Goal: Task Accomplishment & Management: Manage account settings

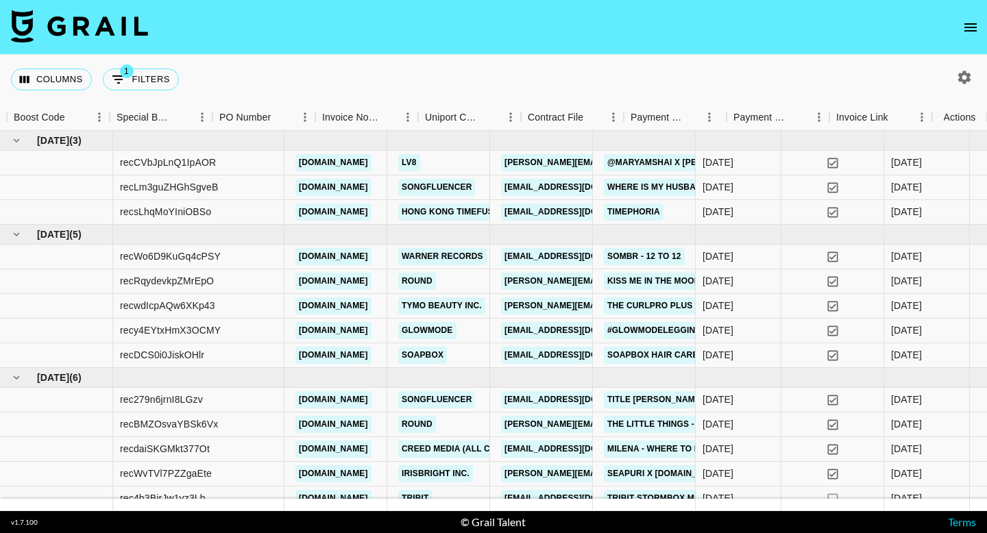
scroll to position [0, 1442]
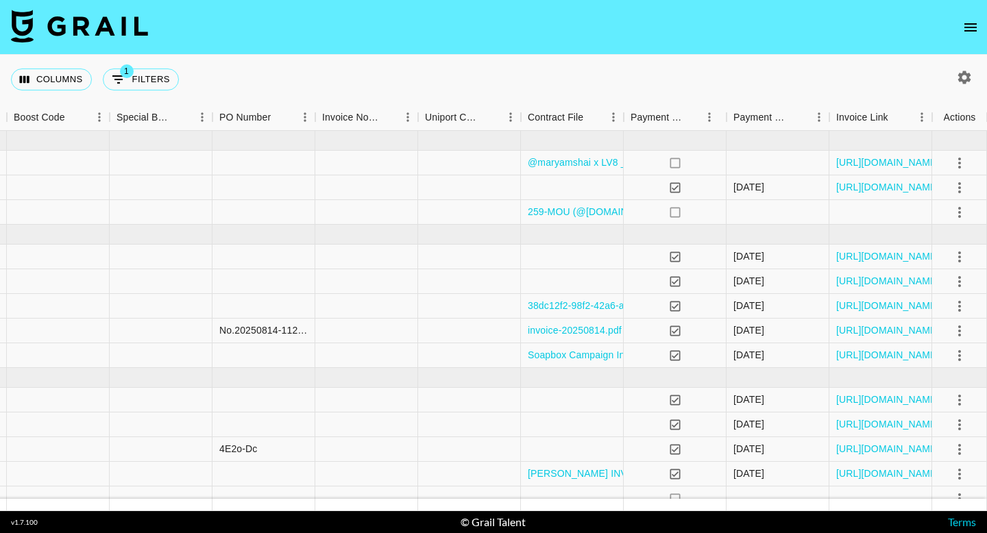
click at [965, 27] on icon "open drawer" at bounding box center [970, 27] width 12 height 8
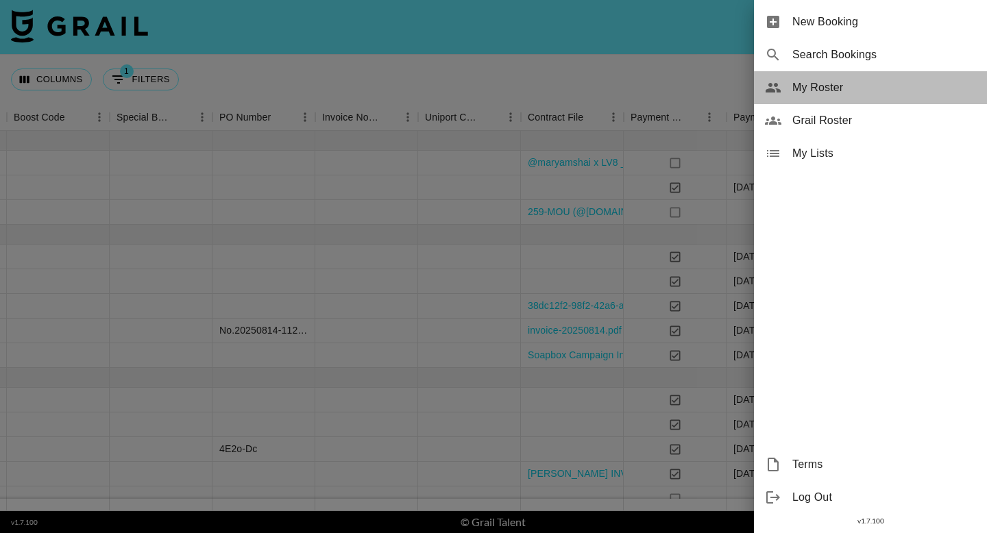
click at [817, 86] on span "My Roster" at bounding box center [884, 87] width 184 height 16
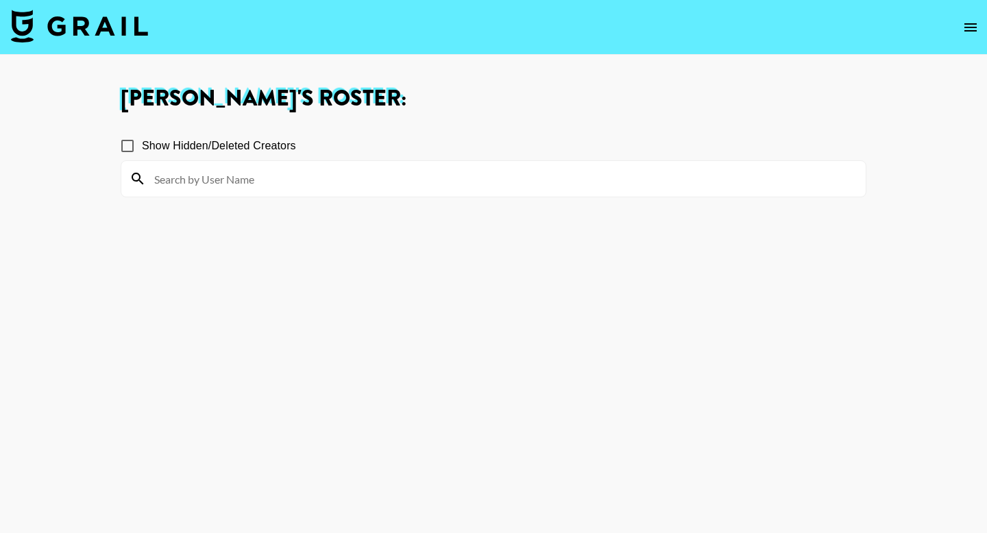
click at [228, 177] on input at bounding box center [501, 179] width 711 height 22
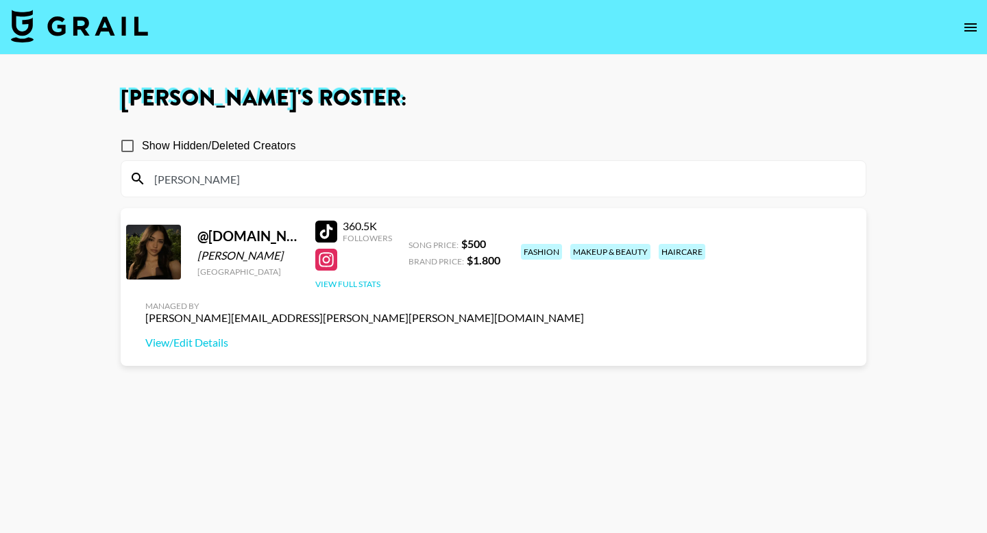
type input "[PERSON_NAME]"
click at [360, 285] on button "View Full Stats" at bounding box center [347, 284] width 65 height 10
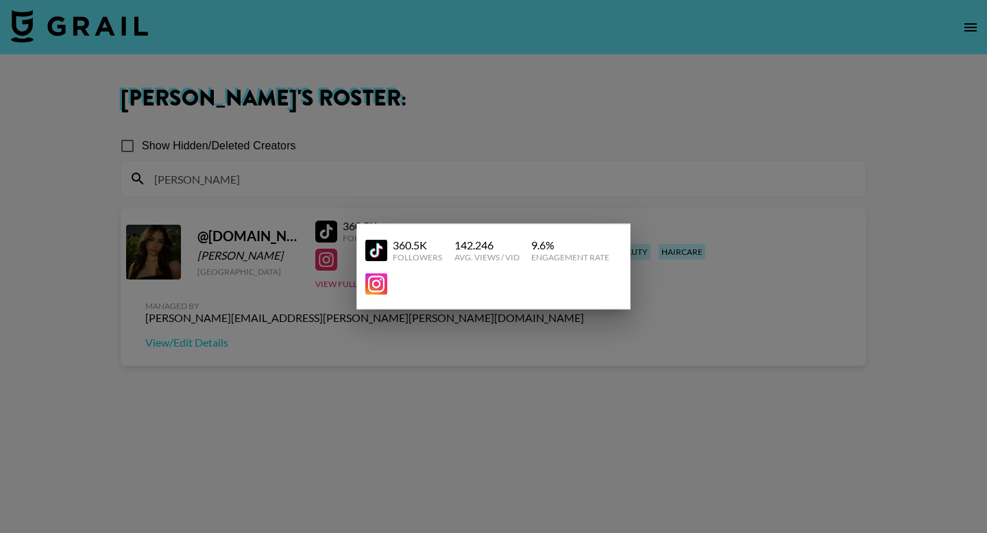
click at [674, 277] on div at bounding box center [493, 266] width 987 height 533
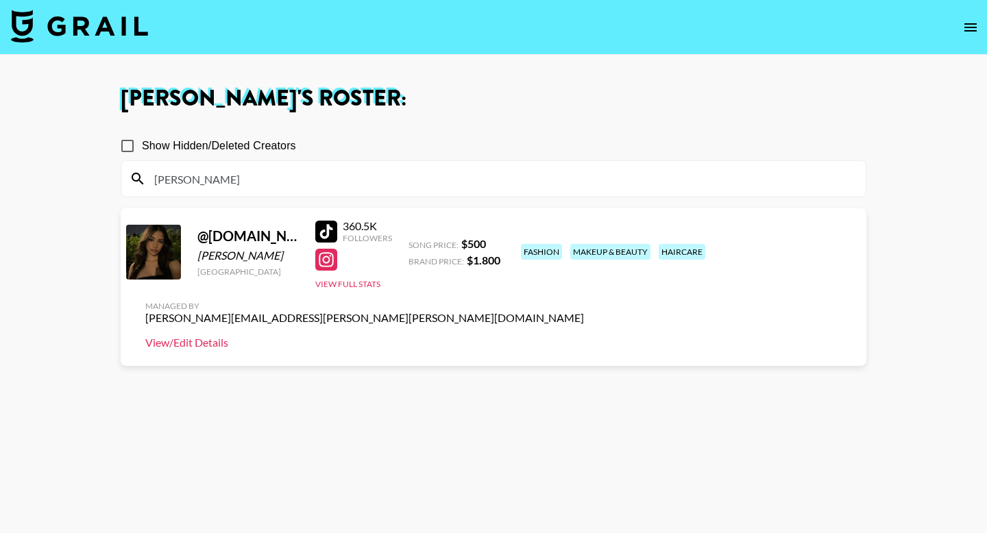
click at [584, 336] on link "View/Edit Details" at bounding box center [364, 343] width 438 height 14
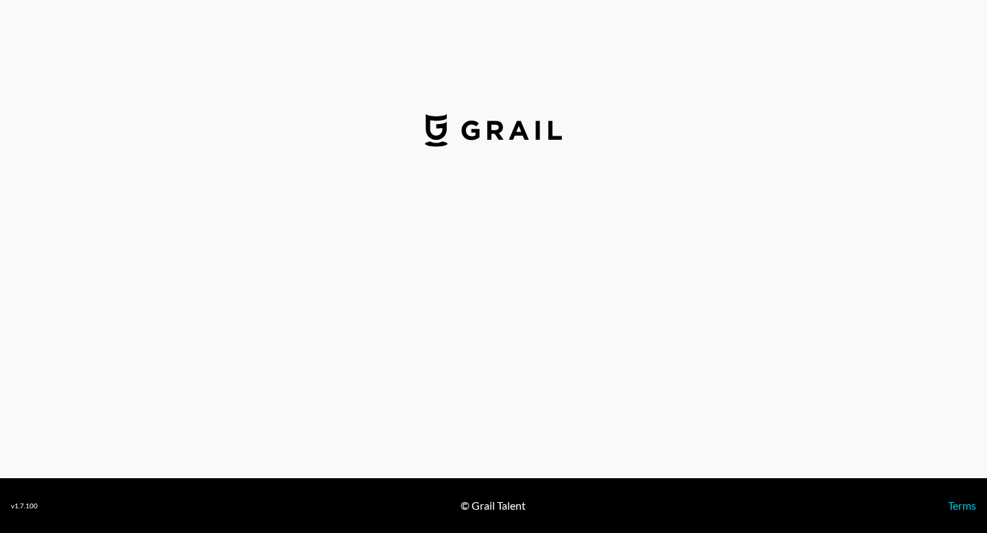
select select "USD"
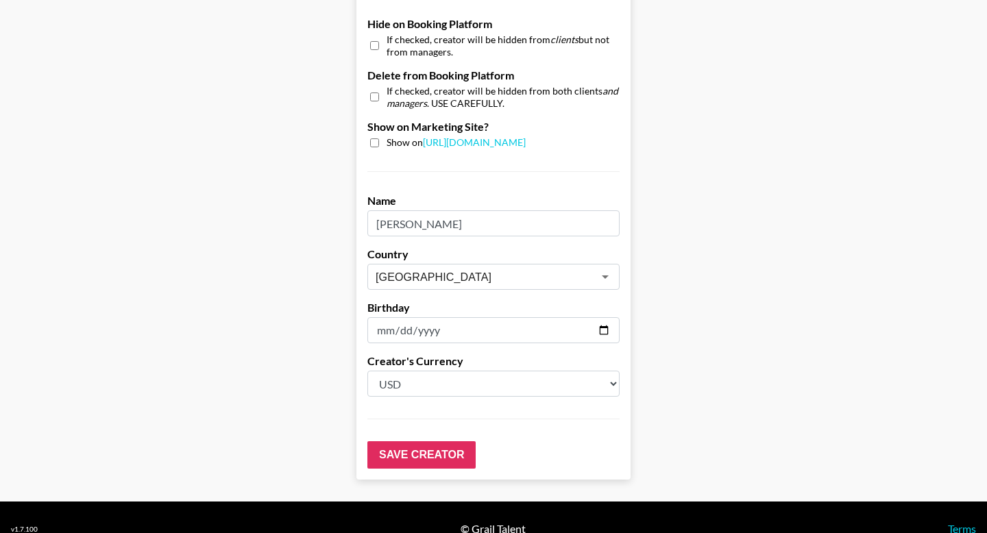
scroll to position [1326, 0]
